Goal: Task Accomplishment & Management: Use online tool/utility

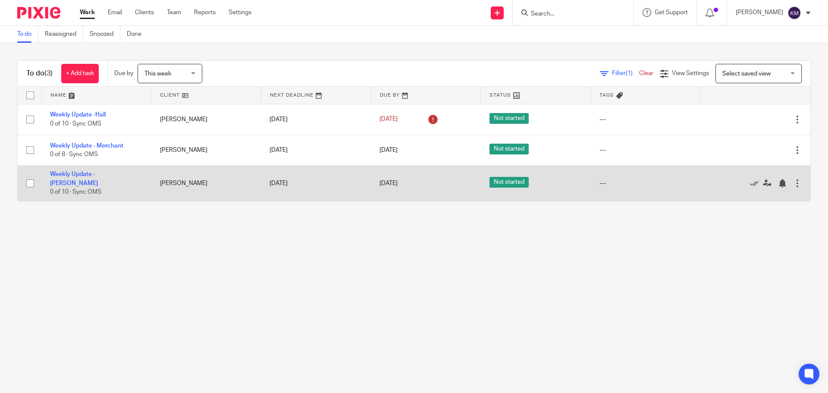
click at [111, 172] on td "Weekly Update - Frymark 0 of 10 · Sync OMS" at bounding box center [96, 183] width 110 height 35
click at [98, 177] on link "Weekly Update - [PERSON_NAME]" at bounding box center [74, 178] width 48 height 15
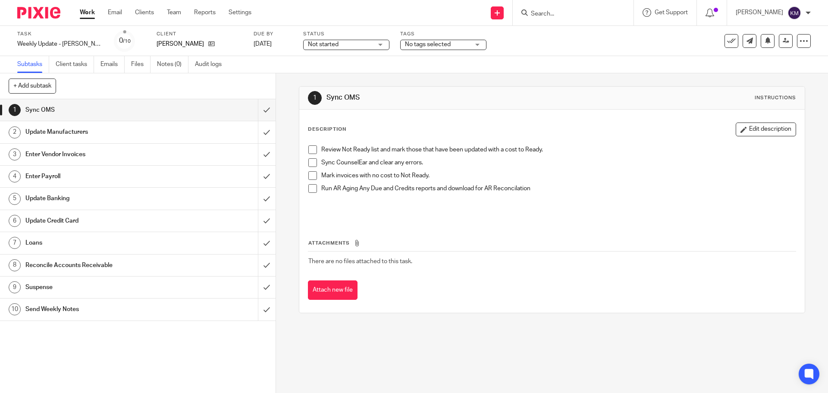
click at [309, 149] on span at bounding box center [312, 149] width 9 height 9
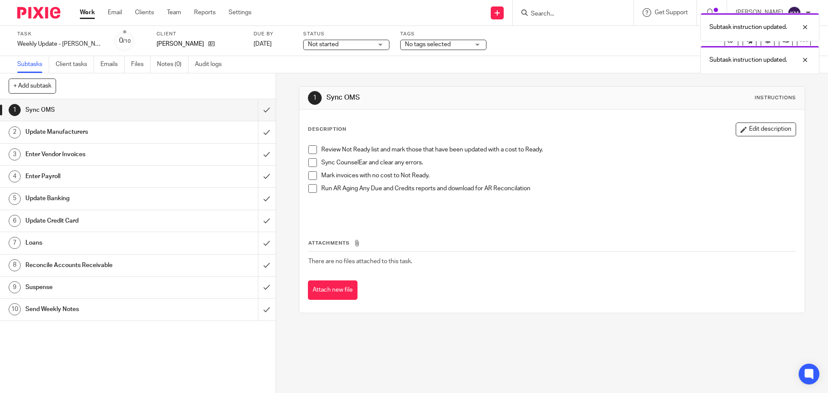
click at [308, 148] on span at bounding box center [312, 149] width 9 height 9
click at [311, 162] on span at bounding box center [312, 162] width 9 height 9
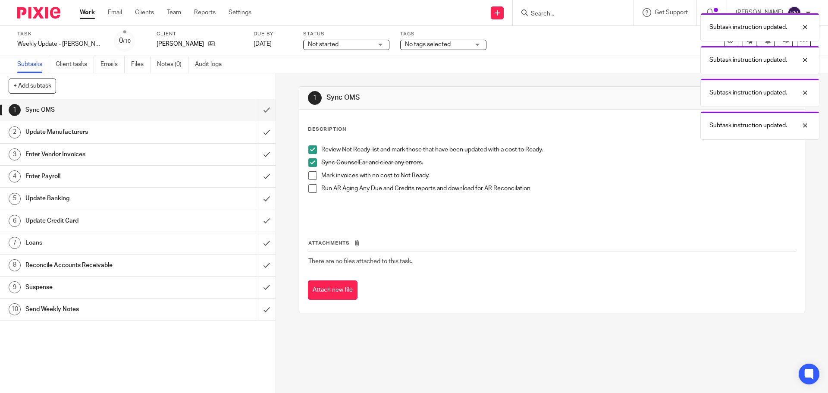
drag, startPoint x: 308, startPoint y: 178, endPoint x: 313, endPoint y: 185, distance: 8.9
click at [308, 178] on span at bounding box center [312, 175] width 9 height 9
click at [308, 188] on span at bounding box center [312, 188] width 9 height 9
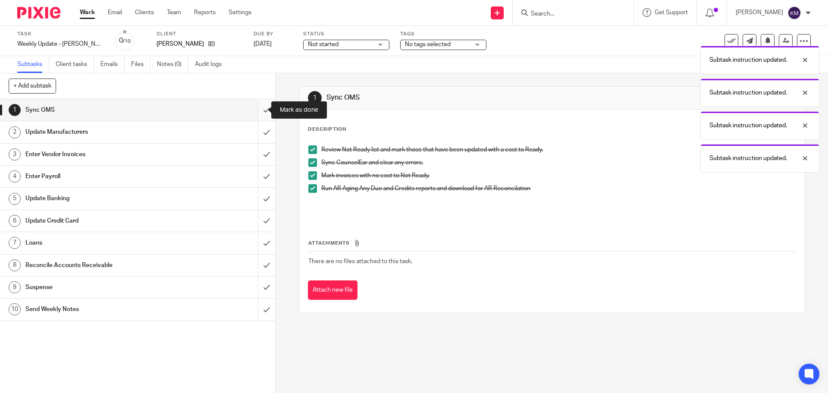
click at [261, 109] on input "submit" at bounding box center [138, 110] width 276 height 22
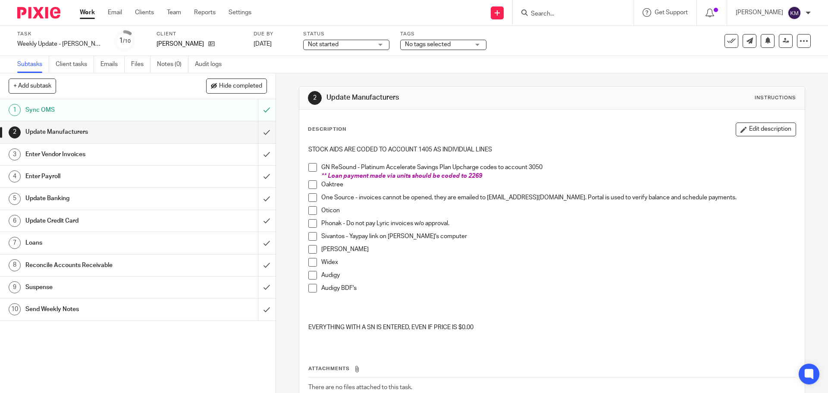
click at [309, 166] on span at bounding box center [312, 167] width 9 height 9
click at [311, 184] on span at bounding box center [312, 184] width 9 height 9
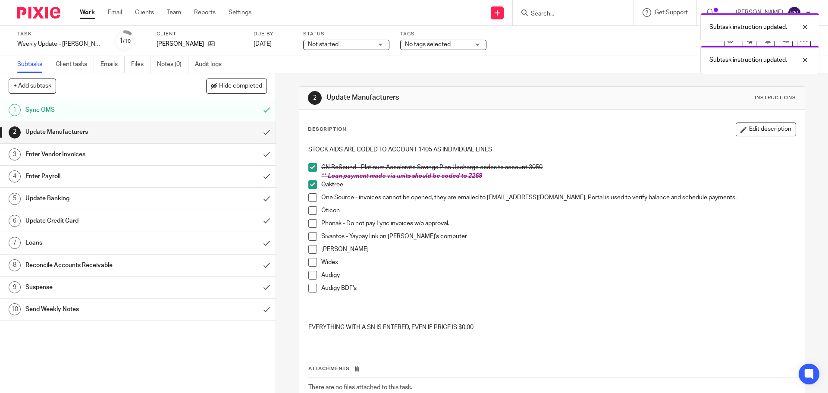
click at [309, 199] on span at bounding box center [312, 197] width 9 height 9
click at [308, 212] on span at bounding box center [312, 210] width 9 height 9
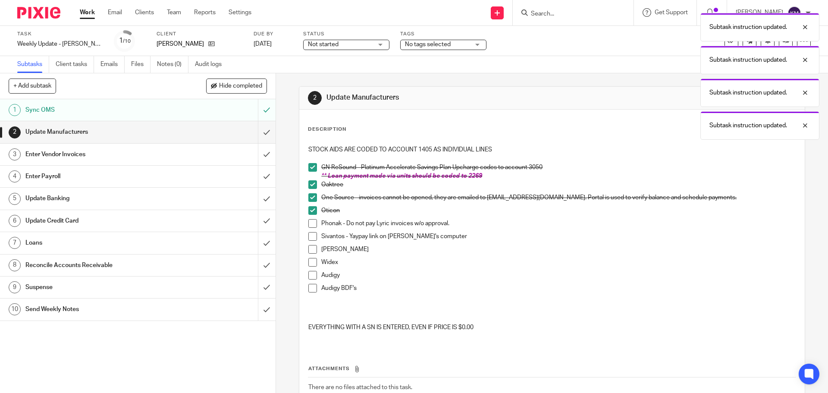
click at [311, 221] on span at bounding box center [312, 223] width 9 height 9
click at [311, 235] on span at bounding box center [312, 236] width 9 height 9
click at [311, 250] on span at bounding box center [312, 249] width 9 height 9
click at [308, 264] on span at bounding box center [312, 262] width 9 height 9
click at [309, 273] on span at bounding box center [312, 275] width 9 height 9
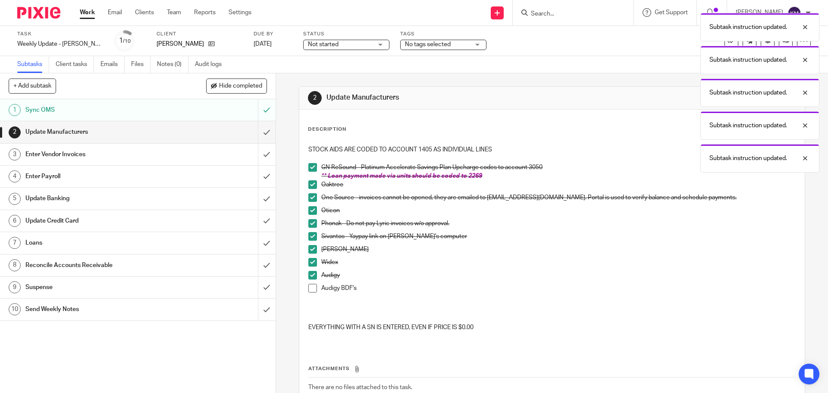
click at [309, 286] on span at bounding box center [312, 288] width 9 height 9
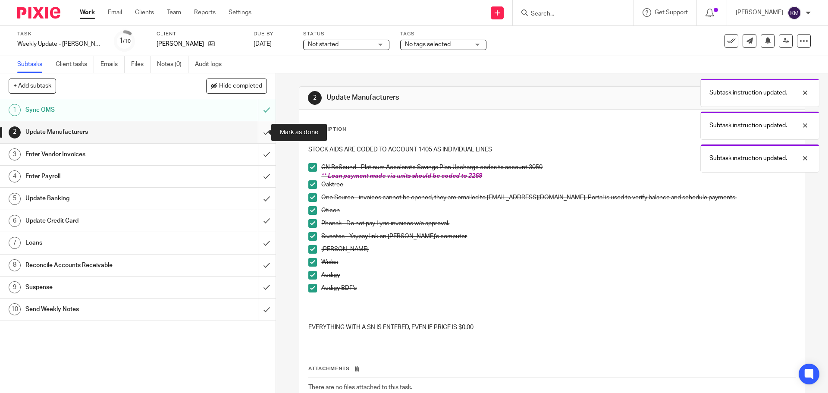
click at [261, 132] on input "submit" at bounding box center [138, 132] width 276 height 22
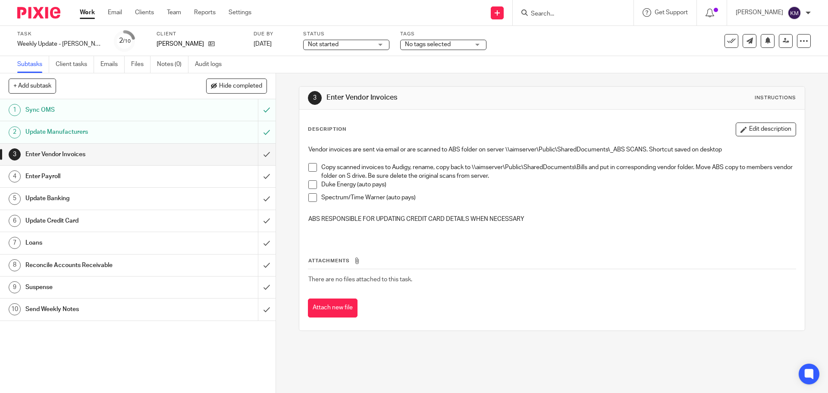
click at [309, 171] on span at bounding box center [312, 167] width 9 height 9
click at [314, 186] on span at bounding box center [312, 184] width 9 height 9
click at [310, 198] on span at bounding box center [312, 197] width 9 height 9
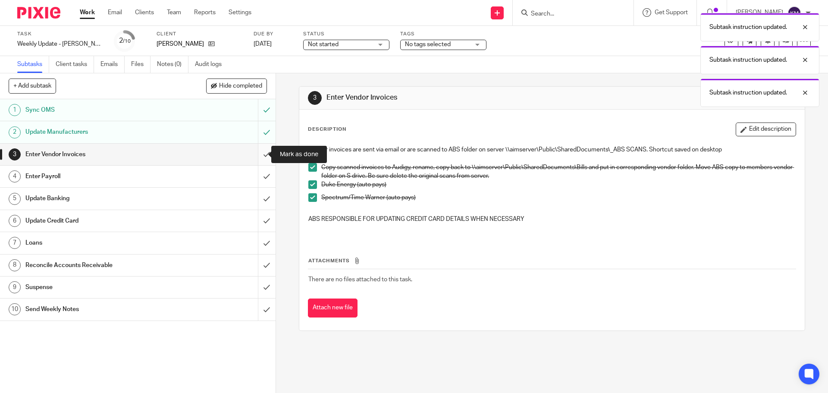
click at [258, 151] on input "submit" at bounding box center [138, 155] width 276 height 22
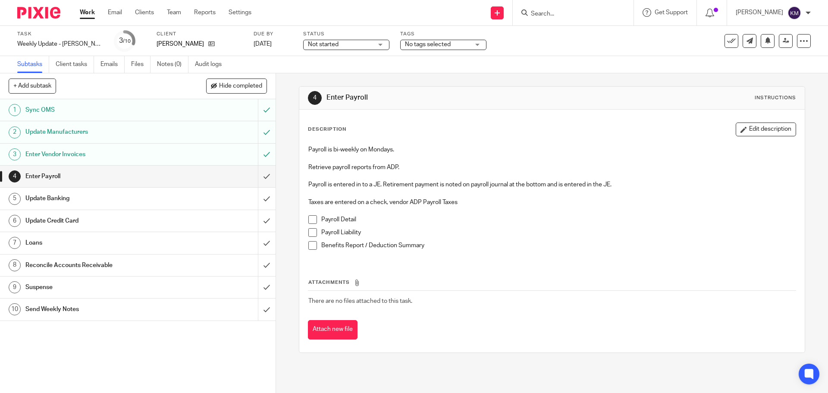
click at [311, 219] on span at bounding box center [312, 219] width 9 height 9
click at [311, 232] on span at bounding box center [312, 232] width 9 height 9
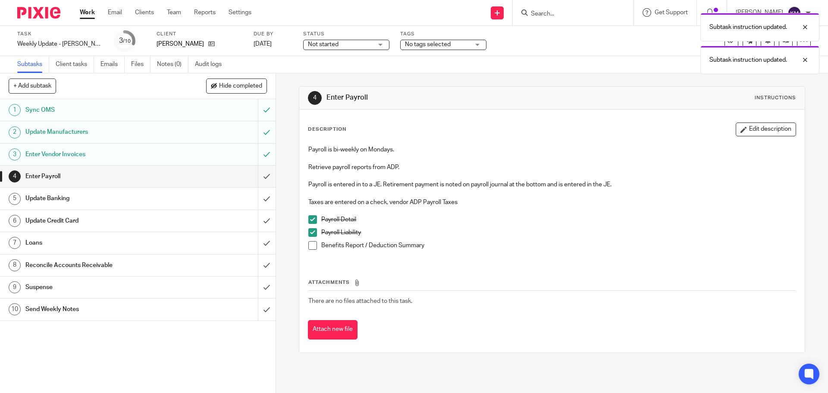
click at [309, 248] on span at bounding box center [312, 245] width 9 height 9
click at [257, 173] on input "submit" at bounding box center [138, 177] width 276 height 22
